Goal: Task Accomplishment & Management: Manage account settings

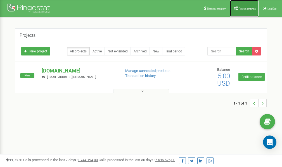
click at [238, 9] on span "Profile settings" at bounding box center [246, 8] width 17 height 3
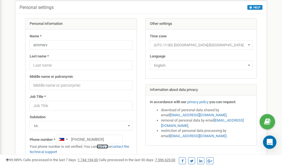
click at [107, 147] on link "verify it" at bounding box center [102, 147] width 11 height 4
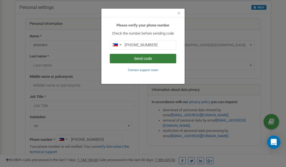
click at [142, 59] on button "Send code" at bounding box center [143, 58] width 66 height 9
